Goal: Transaction & Acquisition: Obtain resource

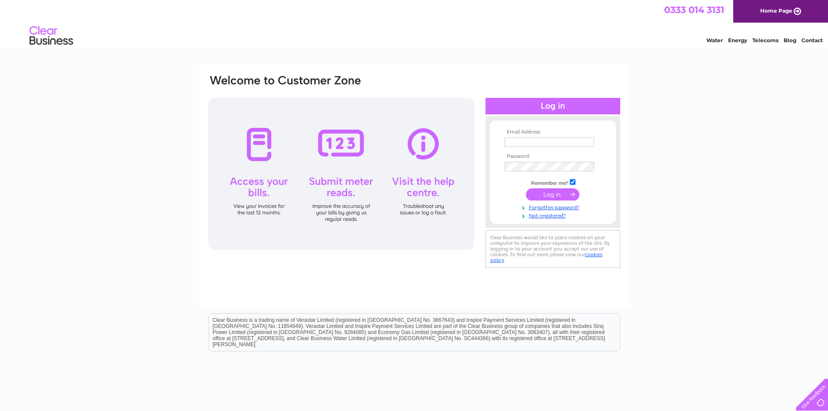
type input "[EMAIL_ADDRESS][DOMAIN_NAME]"
click at [765, 132] on div "Email Address: pft.accounts@paradigm.eu Password: Forgotten password?" at bounding box center [414, 261] width 828 height 392
type input "pft.accounts@paradigm.eu"
click at [546, 195] on input "submit" at bounding box center [552, 194] width 53 height 12
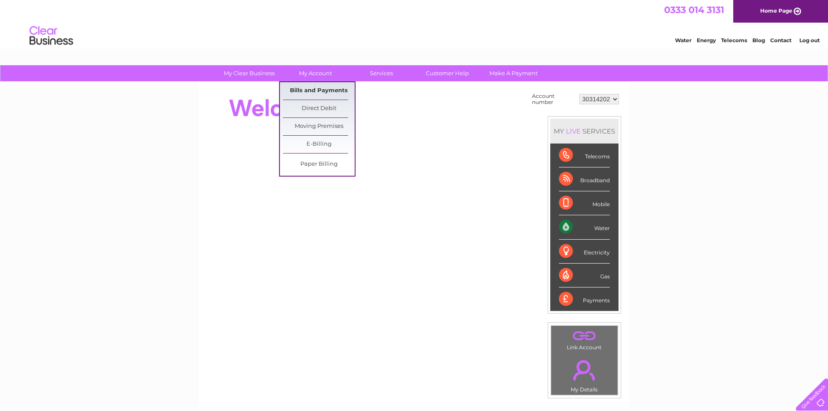
click at [305, 87] on link "Bills and Payments" at bounding box center [319, 90] width 72 height 17
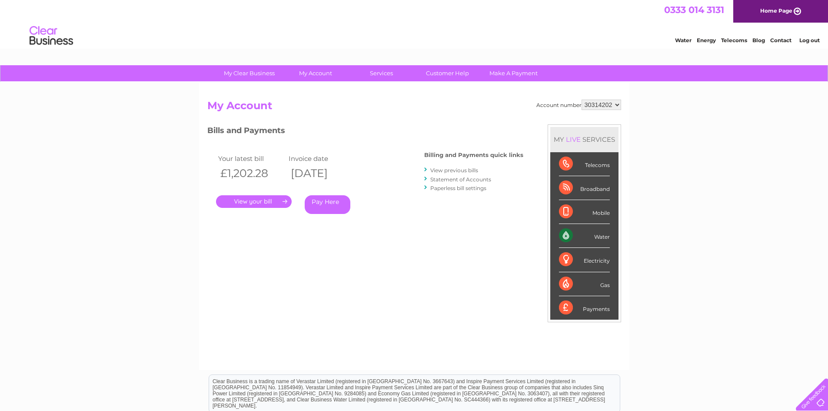
click at [262, 200] on link "." at bounding box center [254, 201] width 76 height 13
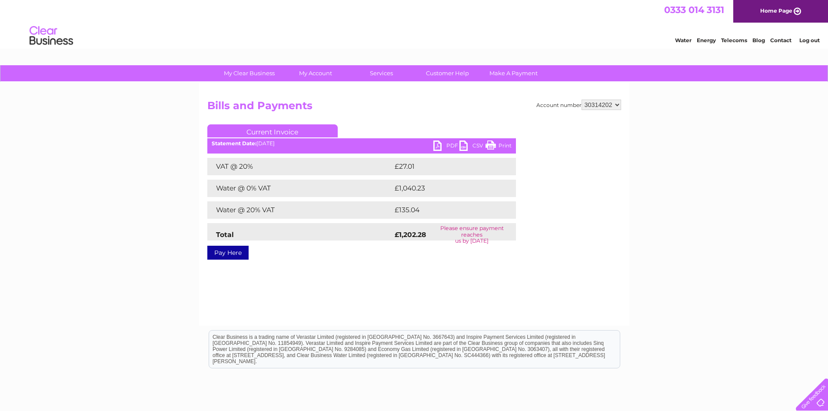
click at [441, 142] on link "PDF" at bounding box center [446, 146] width 26 height 13
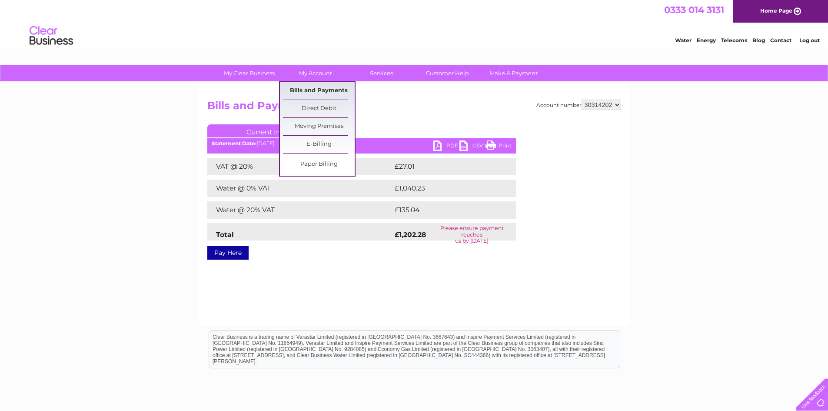
click at [319, 91] on link "Bills and Payments" at bounding box center [319, 90] width 72 height 17
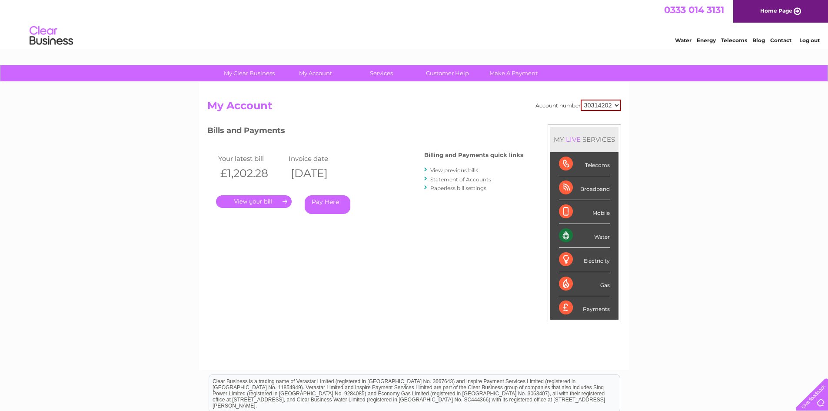
click at [566, 263] on div "Electricity" at bounding box center [584, 260] width 51 height 24
click at [815, 39] on link "Log out" at bounding box center [809, 40] width 20 height 7
